Goal: Task Accomplishment & Management: Manage account settings

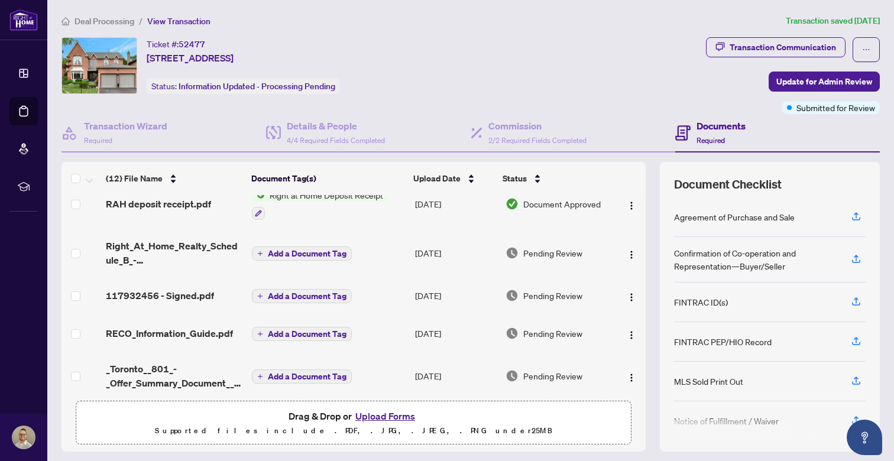
scroll to position [106, 0]
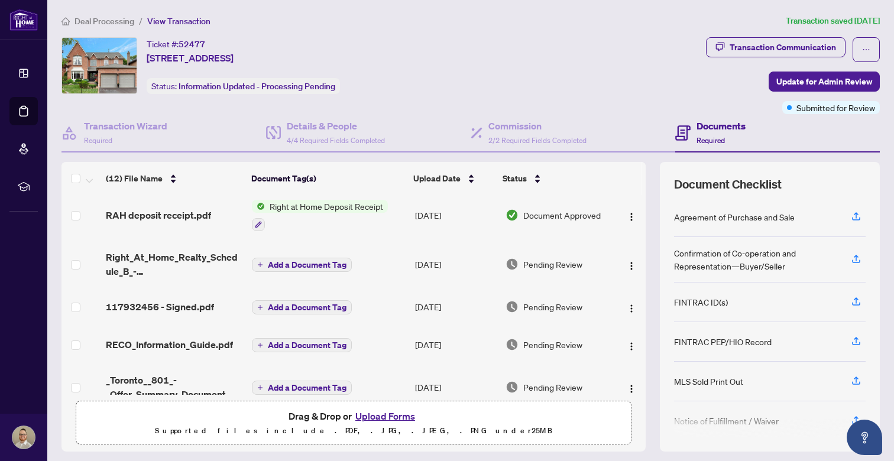
click at [390, 418] on button "Upload Forms" at bounding box center [385, 416] width 67 height 15
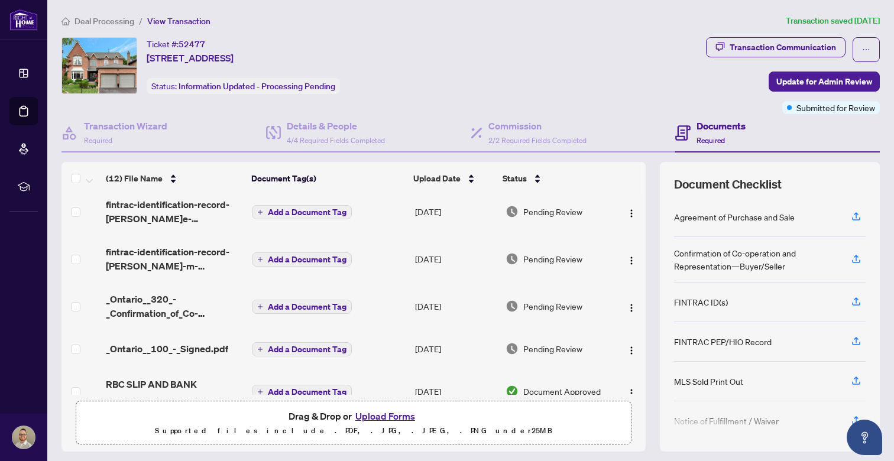
scroll to position [330, 0]
click at [370, 417] on button "Upload Forms" at bounding box center [385, 416] width 67 height 15
click at [453, 426] on p "Supported files include .PDF, .JPG, .JPEG, .PNG under 25 MB" at bounding box center [353, 431] width 540 height 14
click at [390, 418] on button "Upload Forms" at bounding box center [385, 416] width 67 height 15
click at [381, 419] on button "Upload Forms" at bounding box center [385, 416] width 67 height 15
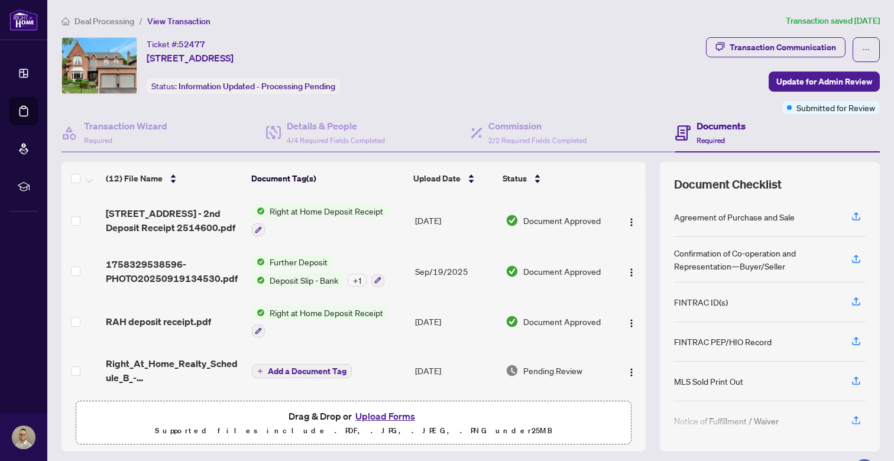
click at [388, 413] on button "Upload Forms" at bounding box center [385, 416] width 67 height 15
click at [386, 435] on p "Supported files include .PDF, .JPG, .JPEG, .PNG under 25 MB" at bounding box center [353, 431] width 540 height 14
click at [366, 416] on button "Upload Forms" at bounding box center [385, 416] width 67 height 15
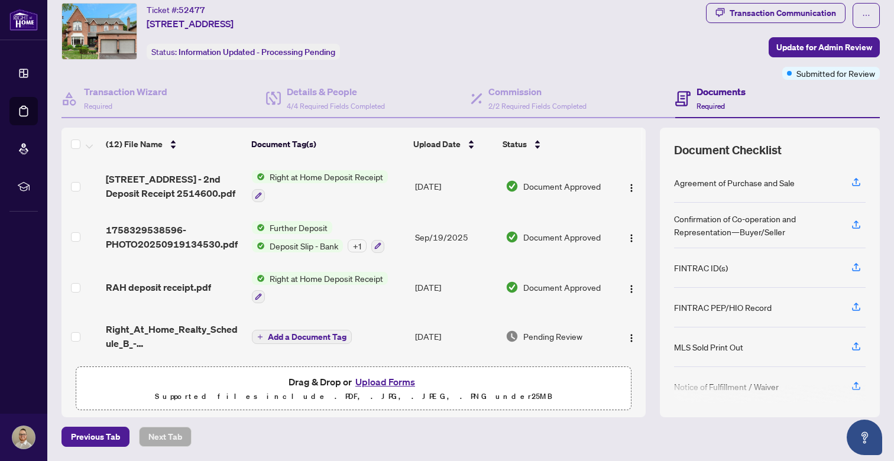
scroll to position [34, 0]
click at [385, 385] on button "Upload Forms" at bounding box center [385, 382] width 67 height 15
click at [114, 440] on span "Previous Tab" at bounding box center [95, 437] width 49 height 19
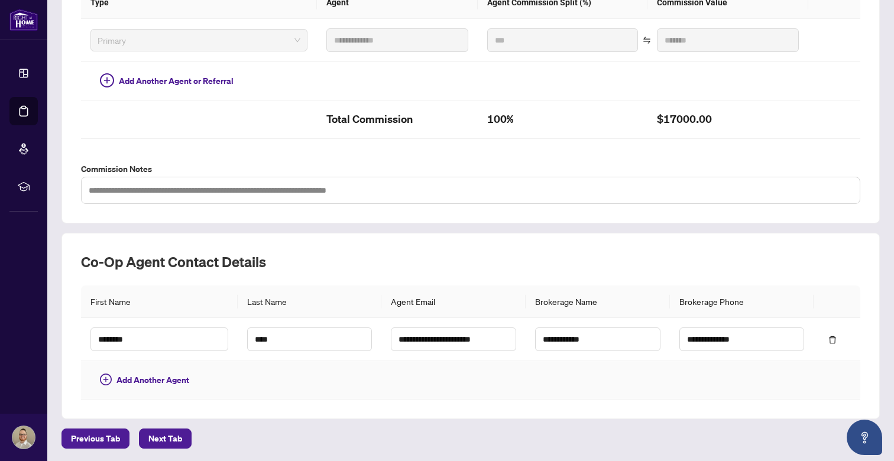
scroll to position [318, 0]
click at [176, 442] on span "Next Tab" at bounding box center [165, 439] width 34 height 19
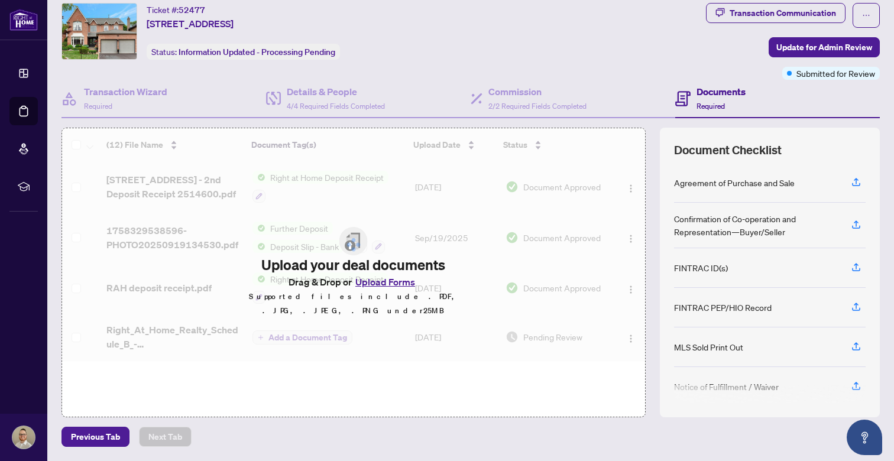
scroll to position [34, 0]
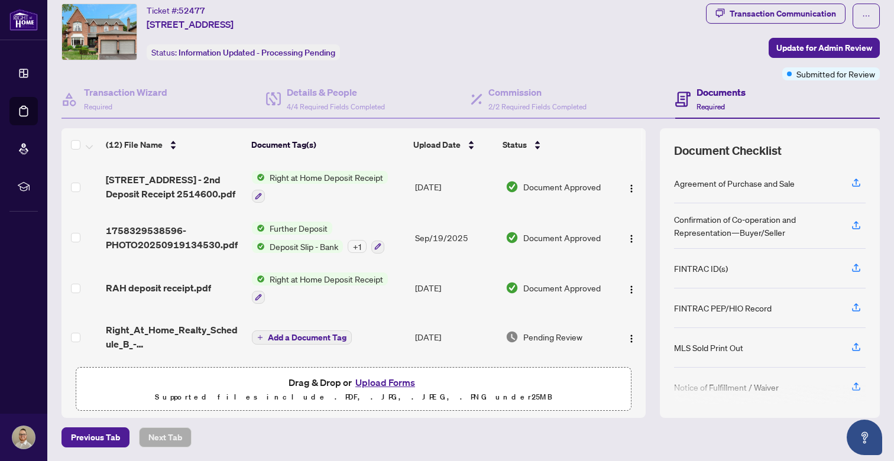
click at [378, 383] on button "Upload Forms" at bounding box center [385, 382] width 67 height 15
click at [320, 390] on span "Drag & Drop or Upload Forms" at bounding box center [354, 382] width 130 height 15
click at [384, 383] on button "Upload Forms" at bounding box center [385, 382] width 67 height 15
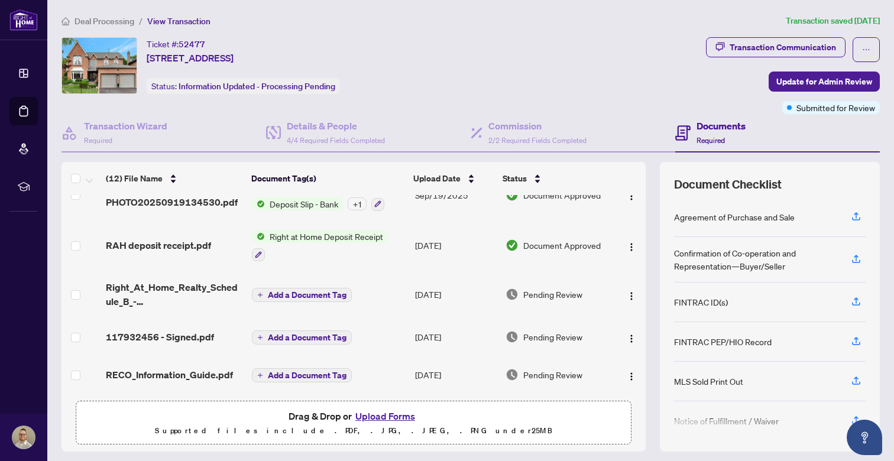
scroll to position [87, 0]
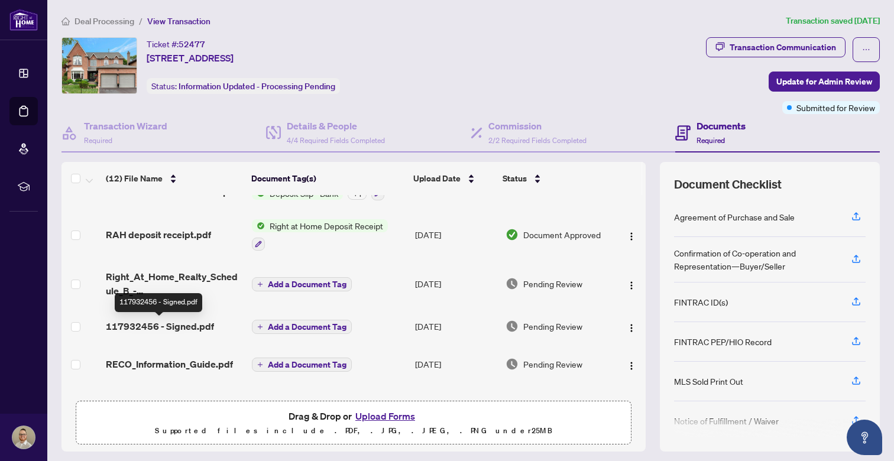
click at [186, 327] on span "117932456 - Signed.pdf" at bounding box center [160, 326] width 108 height 14
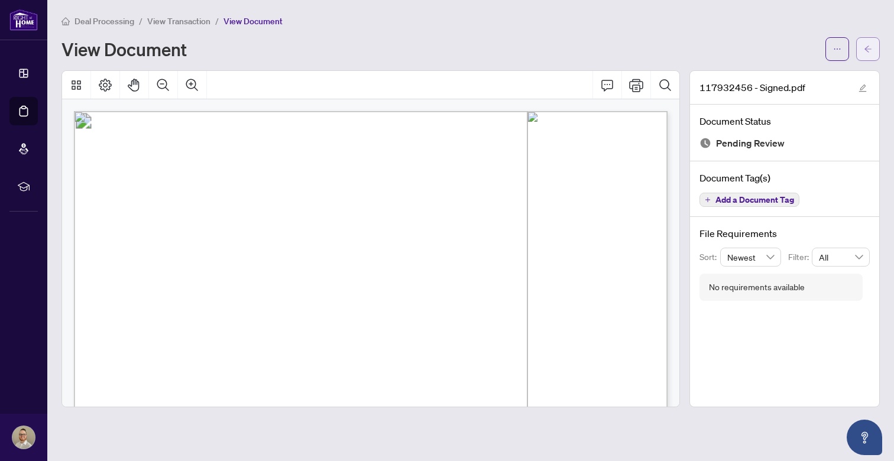
click at [875, 51] on button "button" at bounding box center [868, 49] width 24 height 24
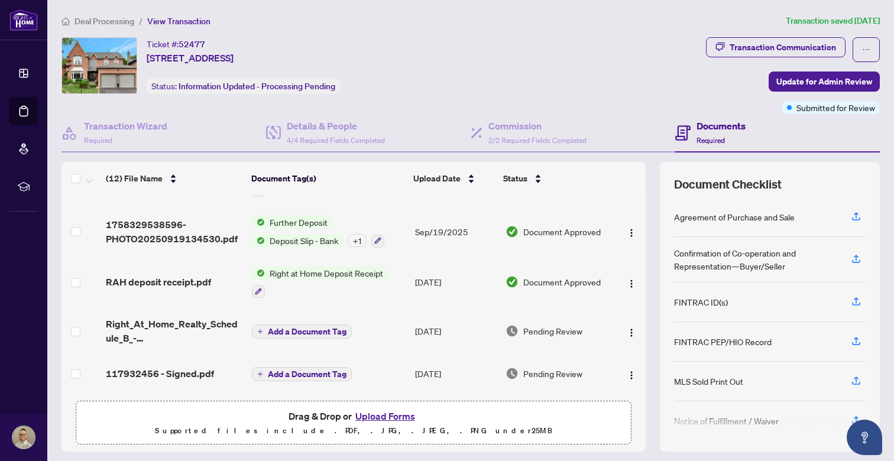
scroll to position [74, 0]
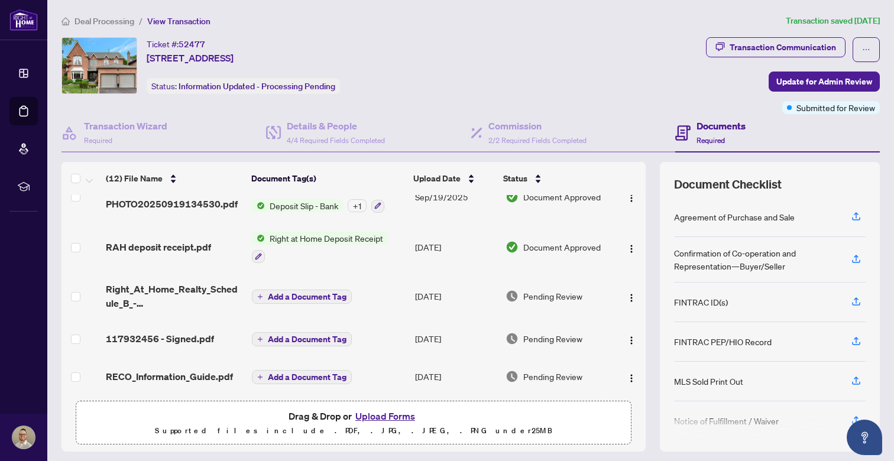
click at [311, 342] on span "Add a Document Tag" at bounding box center [307, 339] width 79 height 8
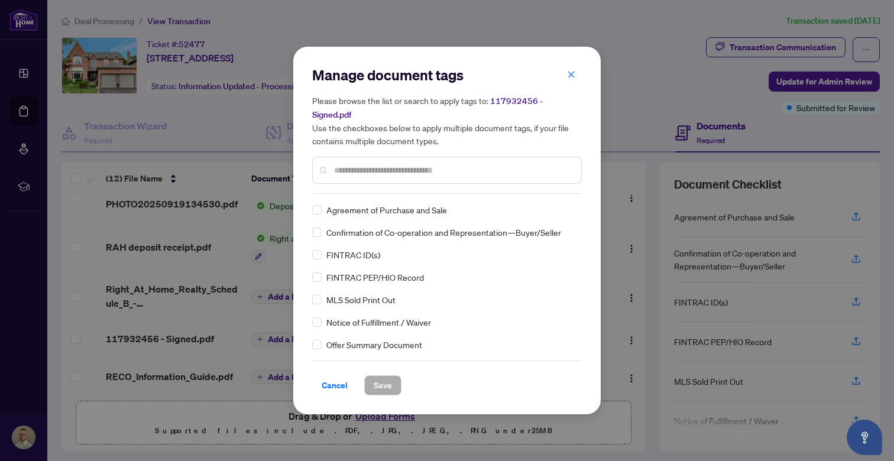
click at [443, 188] on div "Manage document tags Please browse the list or search to apply tags to: 1179324…" at bounding box center [447, 231] width 270 height 330
click at [455, 165] on input "text" at bounding box center [453, 170] width 238 height 13
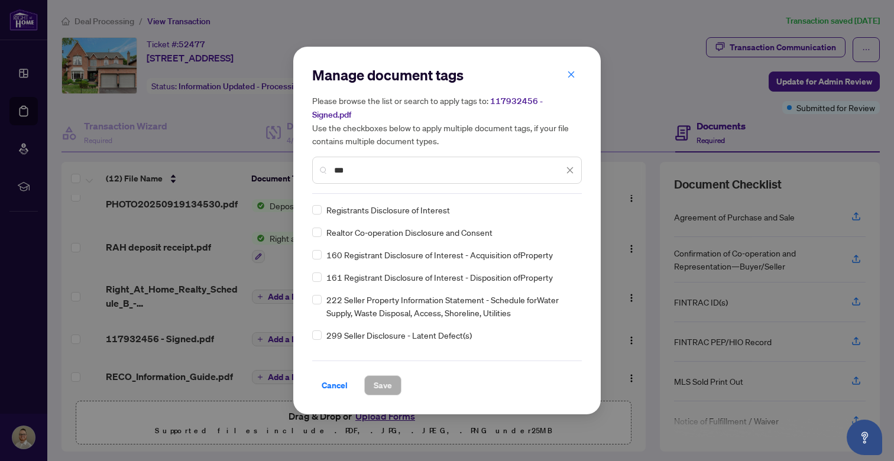
scroll to position [0, 0]
type input "***"
click at [405, 204] on span "Registrants Disclosure of Interest" at bounding box center [388, 209] width 124 height 13
click at [387, 382] on span "Save" at bounding box center [383, 385] width 18 height 19
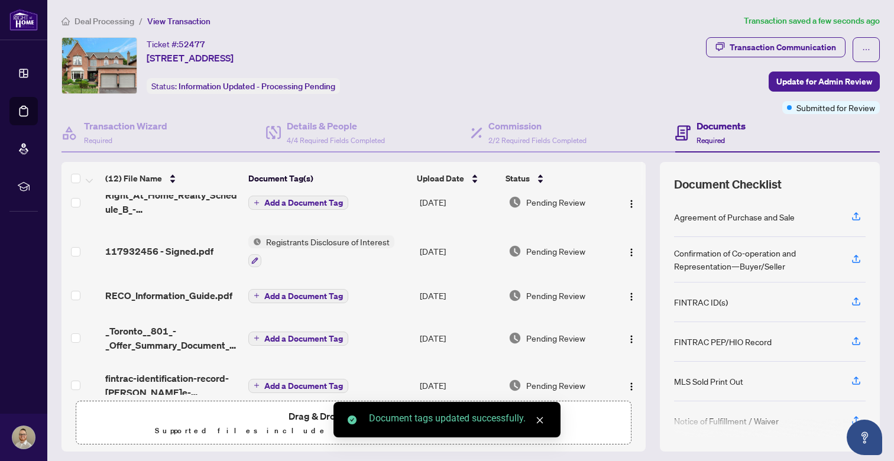
scroll to position [174, 0]
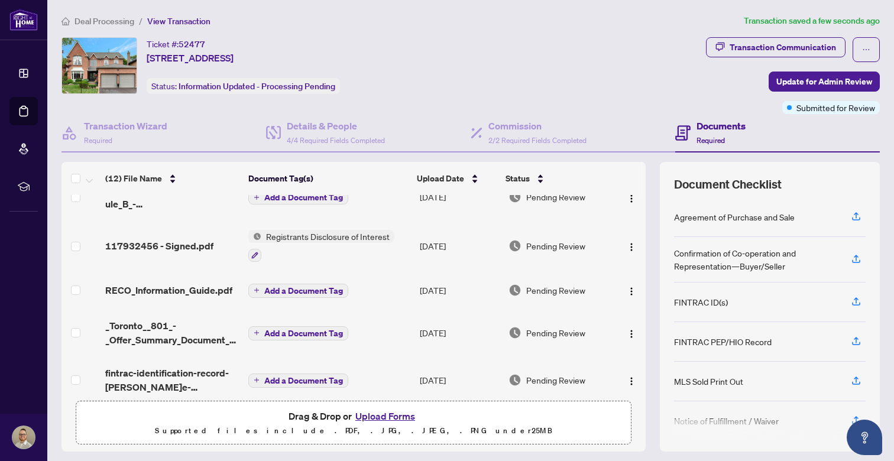
click at [399, 419] on button "Upload Forms" at bounding box center [385, 416] width 67 height 15
click at [312, 421] on span "Drag & Drop or Upload Forms" at bounding box center [354, 416] width 130 height 15
click at [313, 415] on span "Drag & Drop or Upload Forms" at bounding box center [354, 416] width 130 height 15
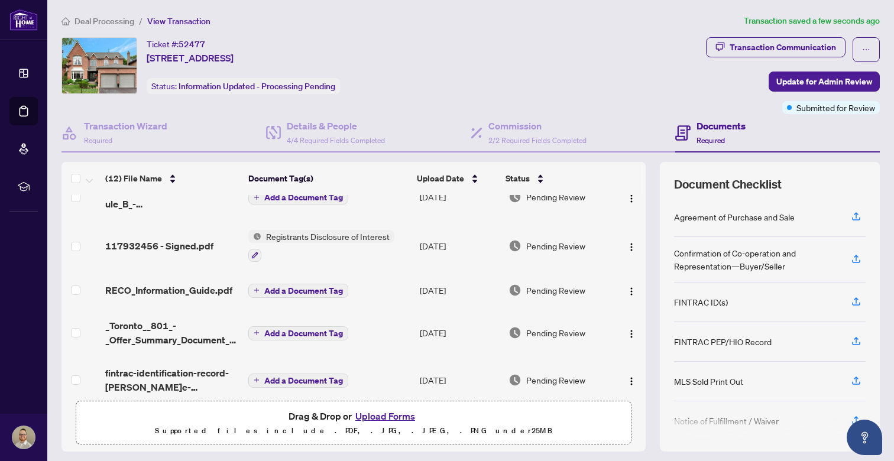
click at [400, 412] on button "Upload Forms" at bounding box center [385, 416] width 67 height 15
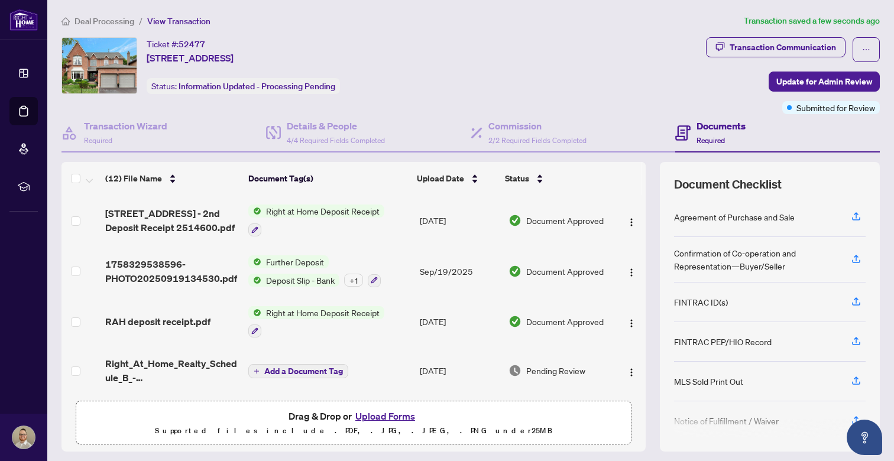
click at [377, 416] on button "Upload Forms" at bounding box center [385, 416] width 67 height 15
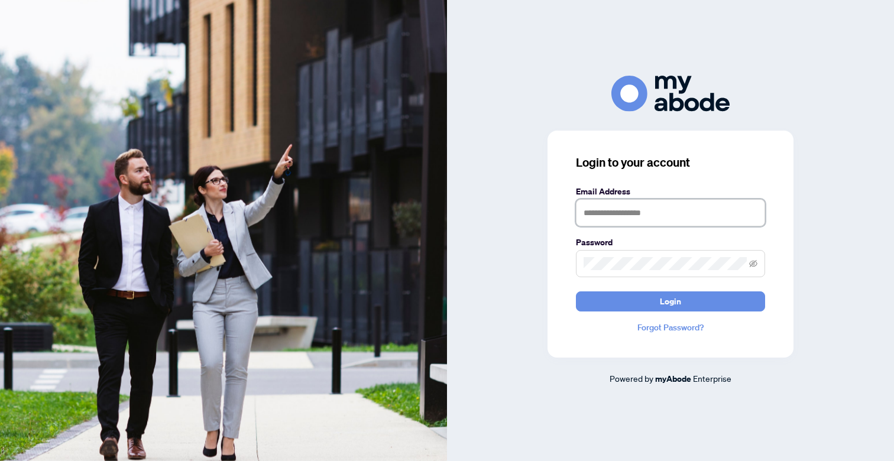
type input "**********"
click at [670, 301] on button "Login" at bounding box center [670, 301] width 189 height 20
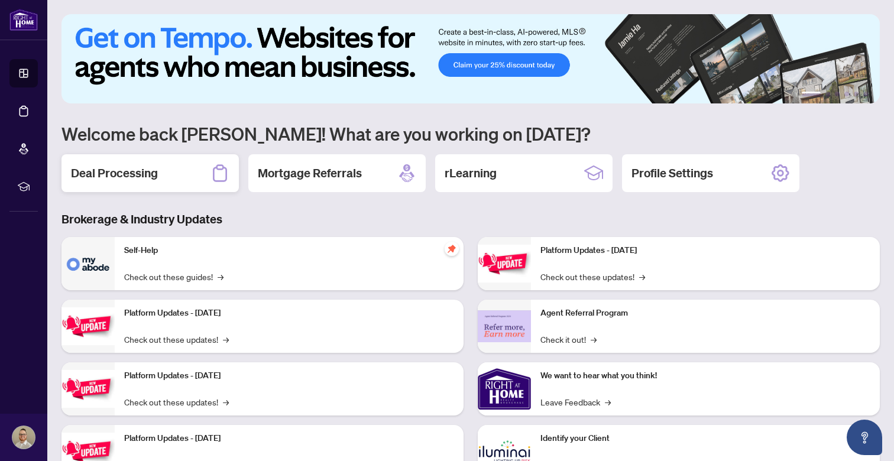
click at [150, 173] on h2 "Deal Processing" at bounding box center [114, 173] width 87 height 17
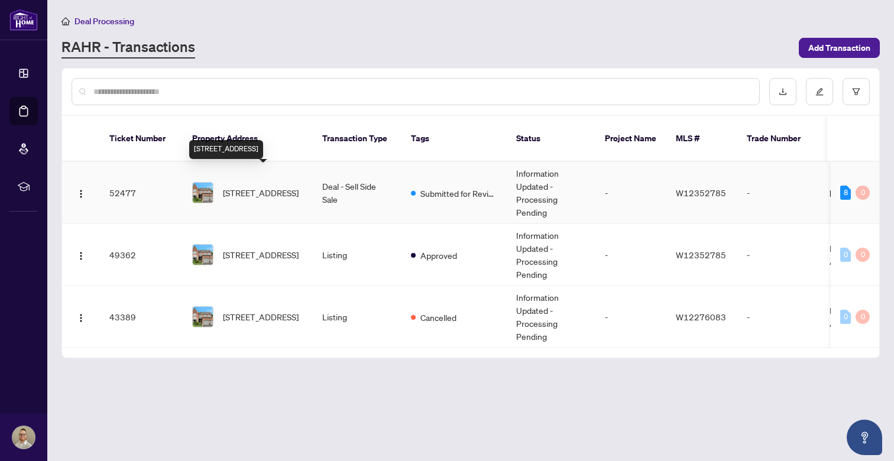
click at [270, 186] on span "[STREET_ADDRESS]" at bounding box center [261, 192] width 76 height 13
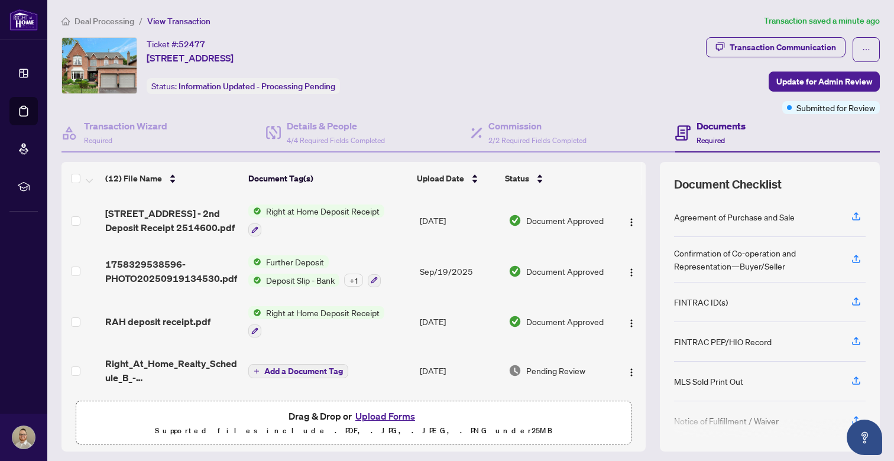
click at [383, 419] on button "Upload Forms" at bounding box center [385, 416] width 67 height 15
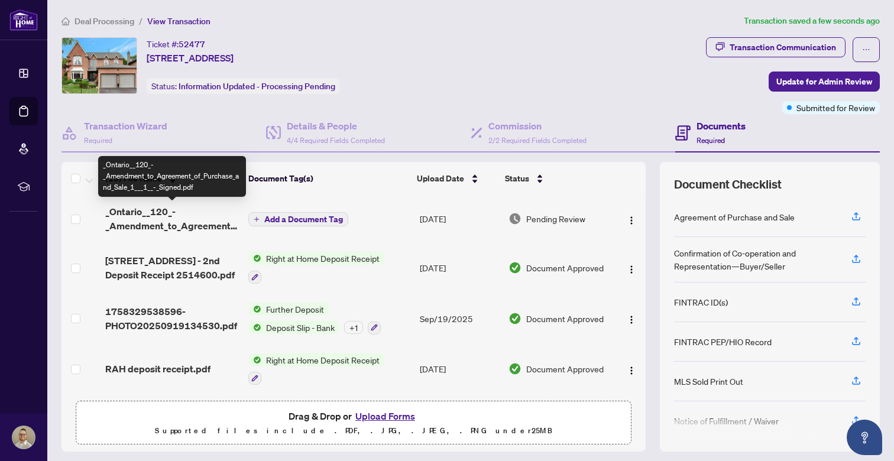
click at [200, 224] on span "_Ontario__120_-_Amendment_to_Agreement_of_Purchase_and_Sale_1___1__-_Signed.pdf" at bounding box center [172, 219] width 134 height 28
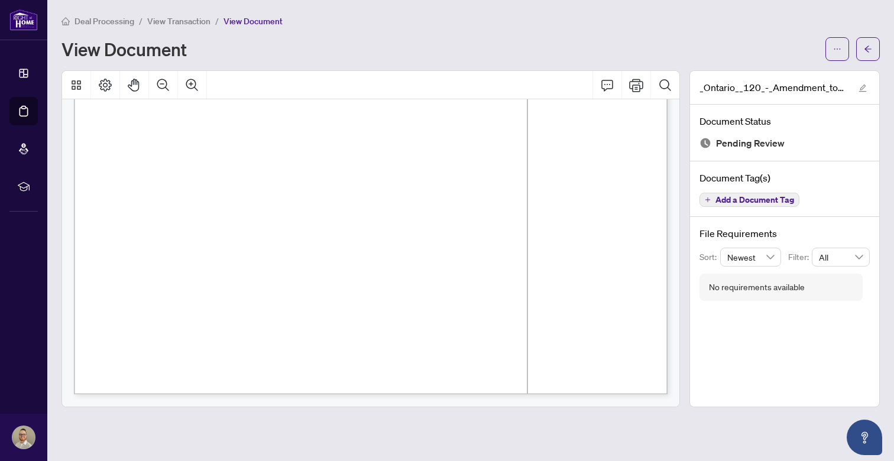
scroll to position [2060, 0]
click at [863, 48] on button "button" at bounding box center [868, 49] width 24 height 24
